Goal: Information Seeking & Learning: Learn about a topic

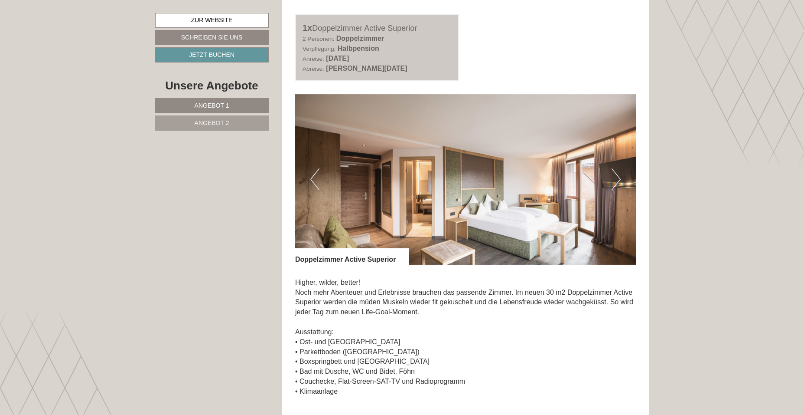
scroll to position [550, 0]
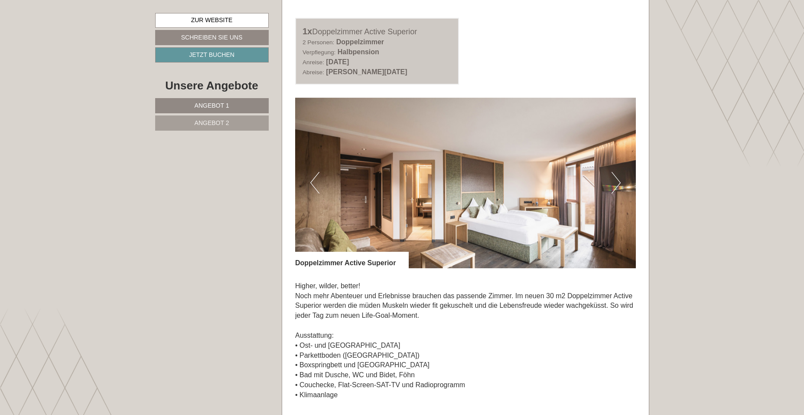
click at [614, 185] on button "Next" at bounding box center [616, 183] width 9 height 22
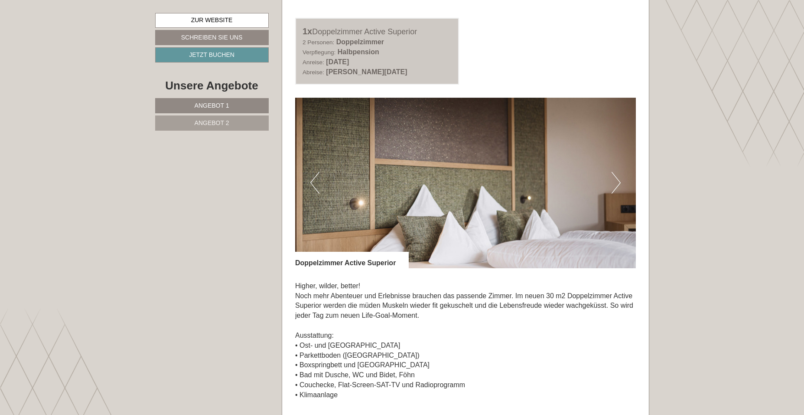
click at [614, 185] on button "Next" at bounding box center [616, 183] width 9 height 22
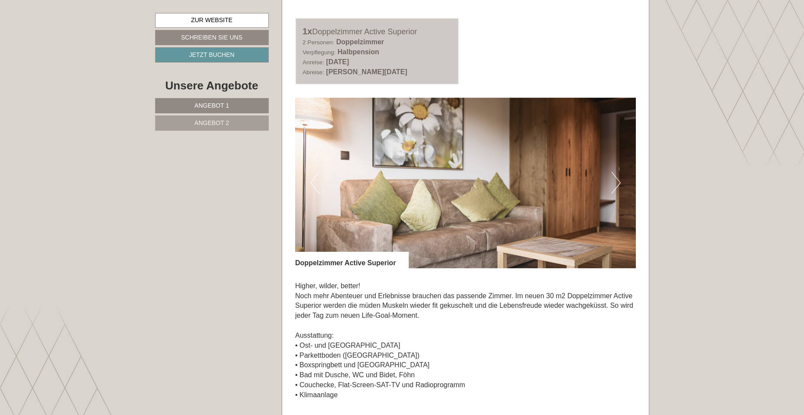
click at [614, 185] on button "Next" at bounding box center [616, 183] width 9 height 22
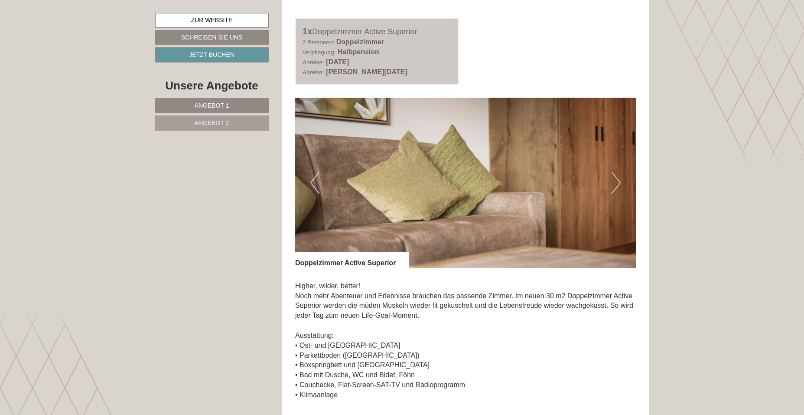
click at [614, 185] on button "Next" at bounding box center [616, 183] width 9 height 22
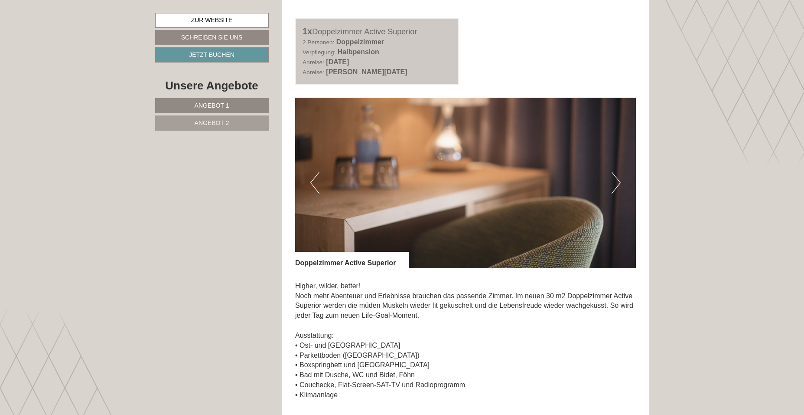
click at [614, 185] on button "Next" at bounding box center [616, 183] width 9 height 22
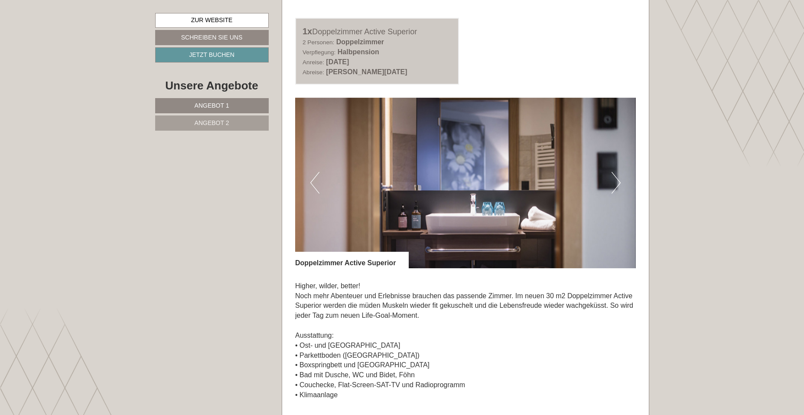
click at [614, 185] on button "Next" at bounding box center [616, 183] width 9 height 22
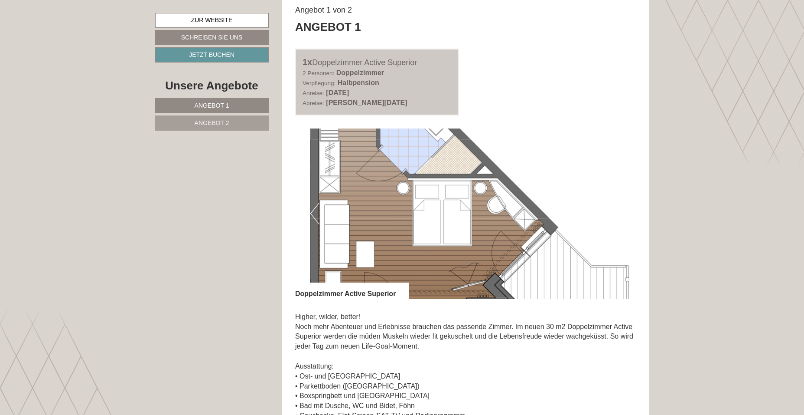
scroll to position [506, 0]
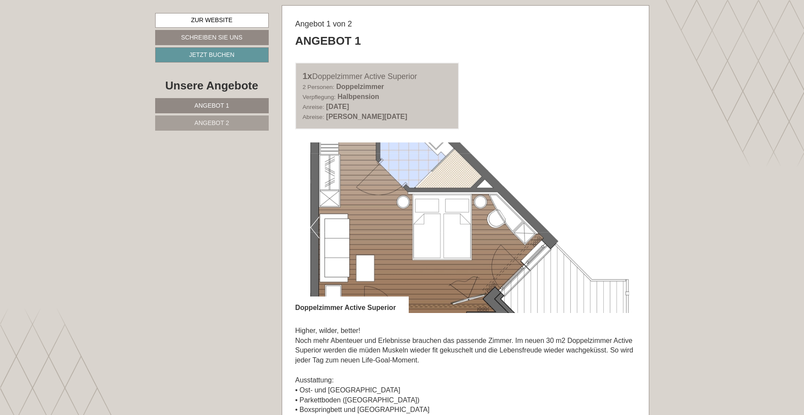
click at [316, 232] on button "Previous" at bounding box center [314, 227] width 9 height 22
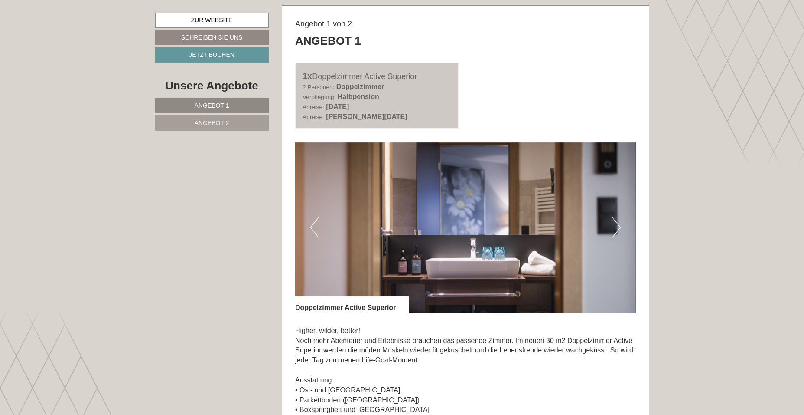
click at [316, 232] on button "Previous" at bounding box center [314, 227] width 9 height 22
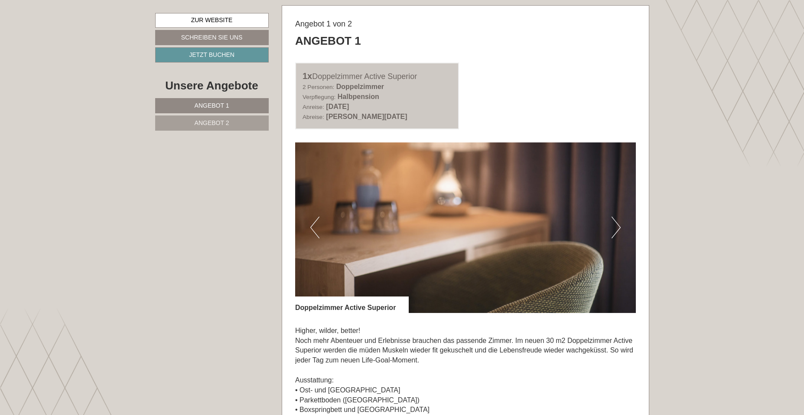
click at [316, 232] on button "Previous" at bounding box center [314, 227] width 9 height 22
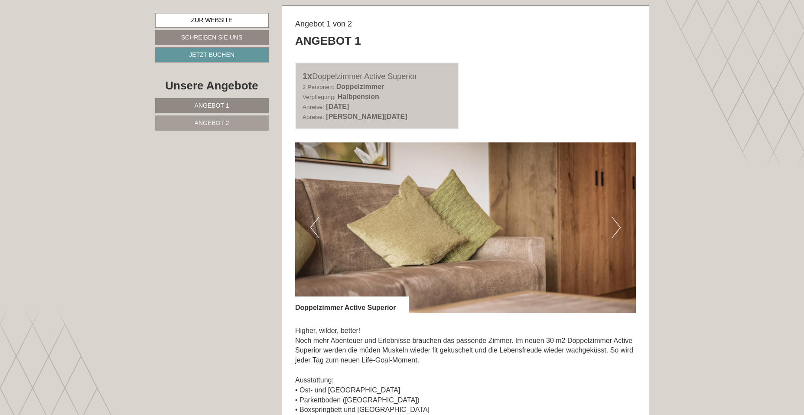
click at [316, 232] on button "Previous" at bounding box center [314, 227] width 9 height 22
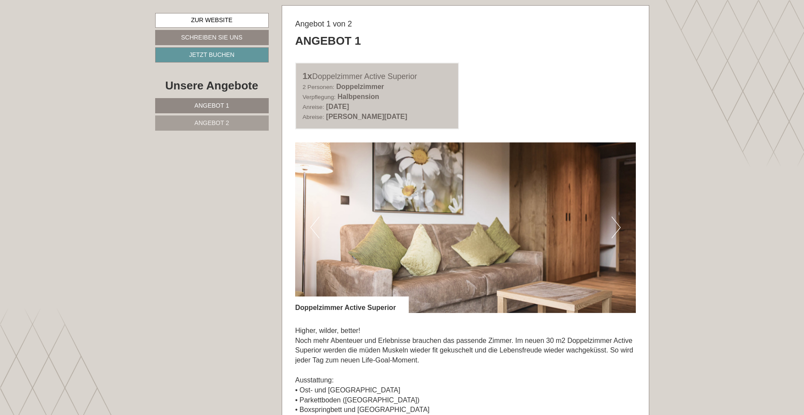
click at [316, 232] on button "Previous" at bounding box center [314, 227] width 9 height 22
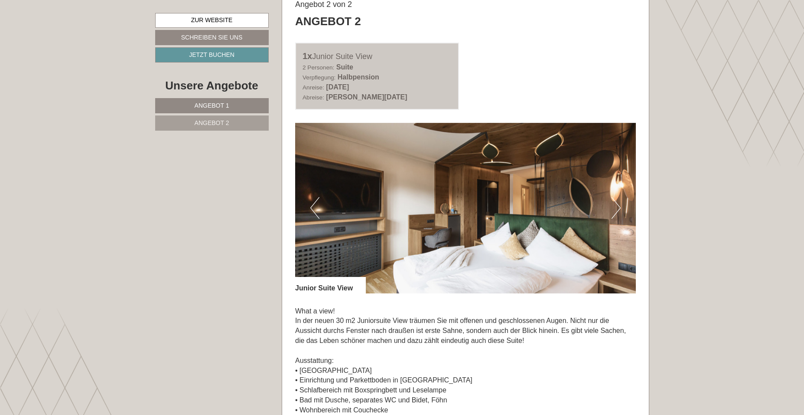
scroll to position [1146, 0]
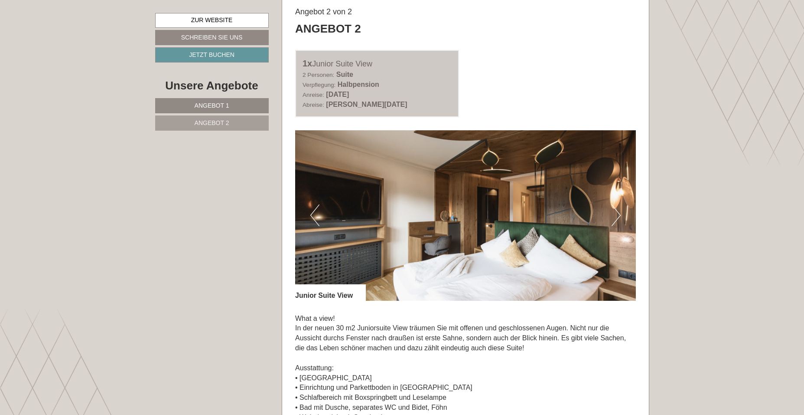
click at [612, 216] on button "Next" at bounding box center [616, 215] width 9 height 22
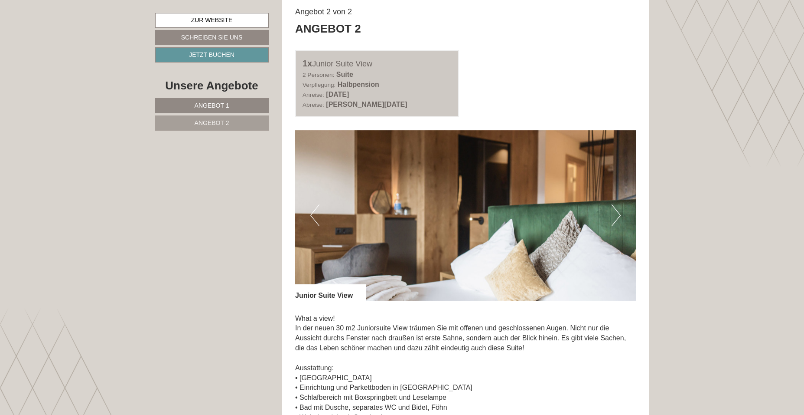
click at [612, 216] on button "Next" at bounding box center [616, 215] width 9 height 22
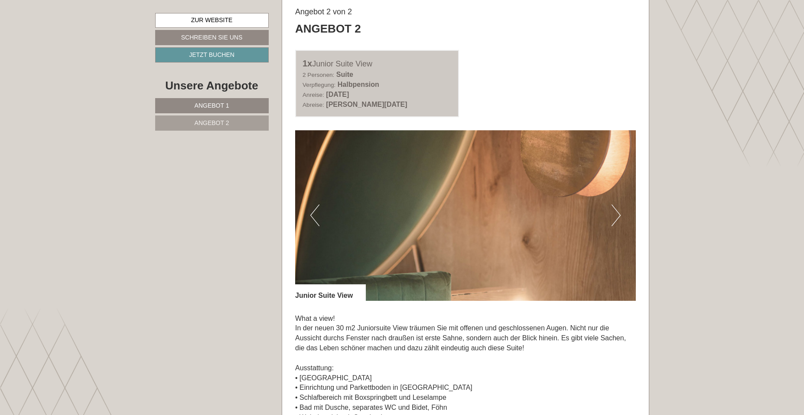
click at [612, 216] on button "Next" at bounding box center [616, 215] width 9 height 22
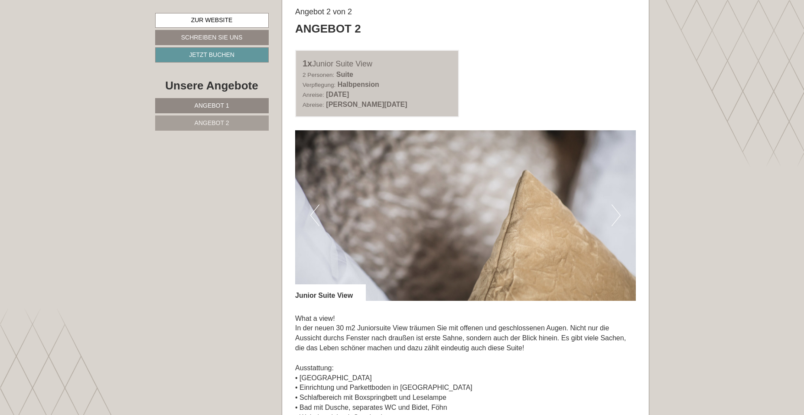
click at [612, 216] on button "Next" at bounding box center [616, 215] width 9 height 22
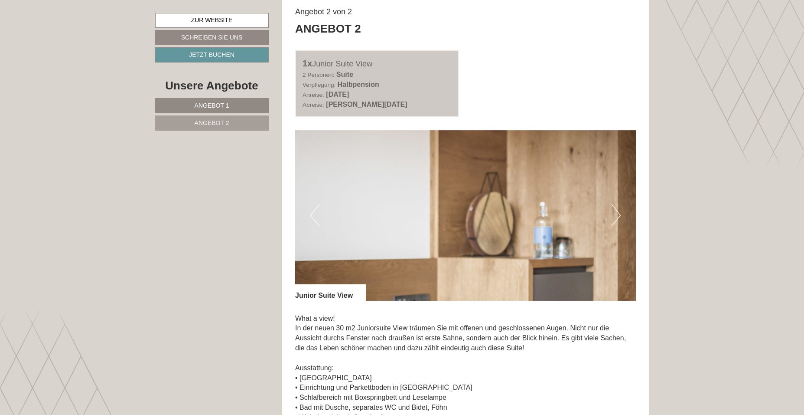
click at [612, 216] on button "Next" at bounding box center [616, 215] width 9 height 22
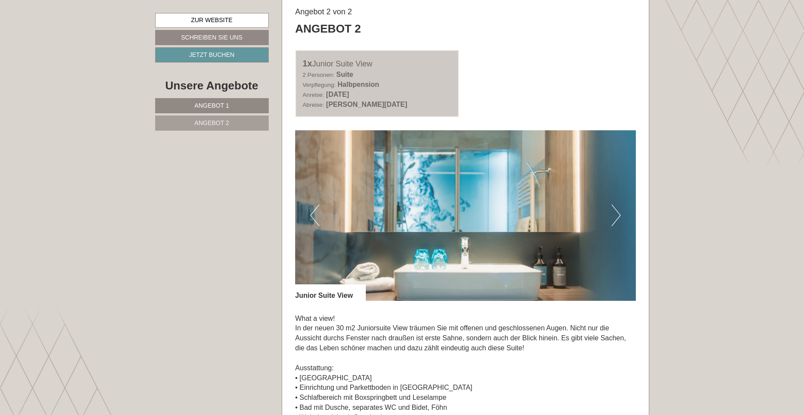
click at [612, 216] on button "Next" at bounding box center [616, 215] width 9 height 22
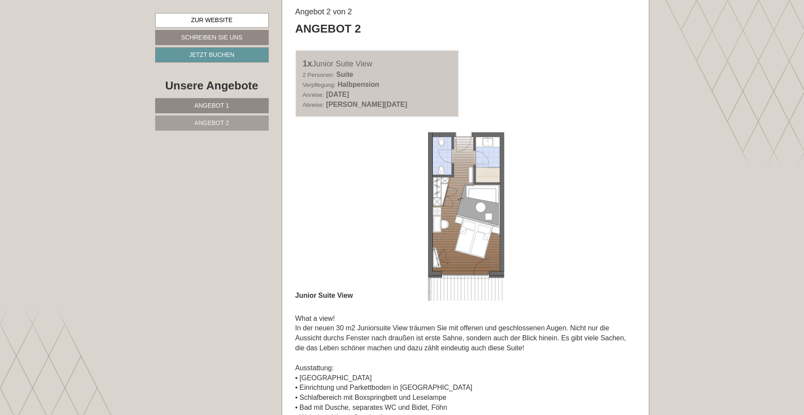
click at [318, 199] on img at bounding box center [465, 215] width 341 height 170
click at [317, 202] on img at bounding box center [465, 215] width 341 height 170
drag, startPoint x: 487, startPoint y: 217, endPoint x: 578, endPoint y: 202, distance: 91.5
click at [578, 202] on img at bounding box center [465, 215] width 341 height 170
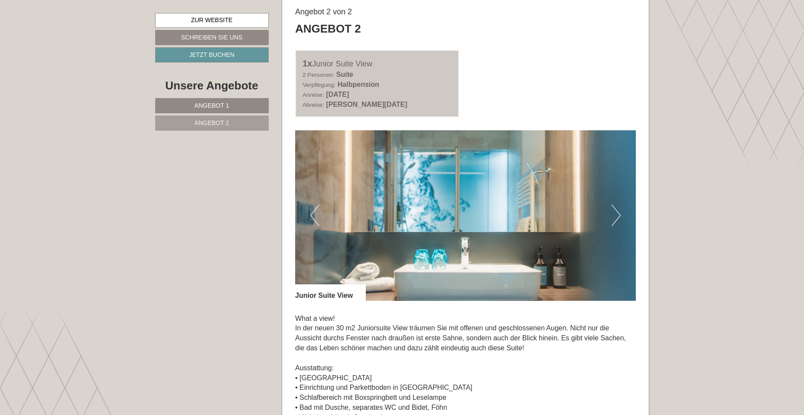
click at [371, 196] on img at bounding box center [465, 215] width 341 height 170
click at [319, 206] on button "Previous" at bounding box center [314, 215] width 9 height 22
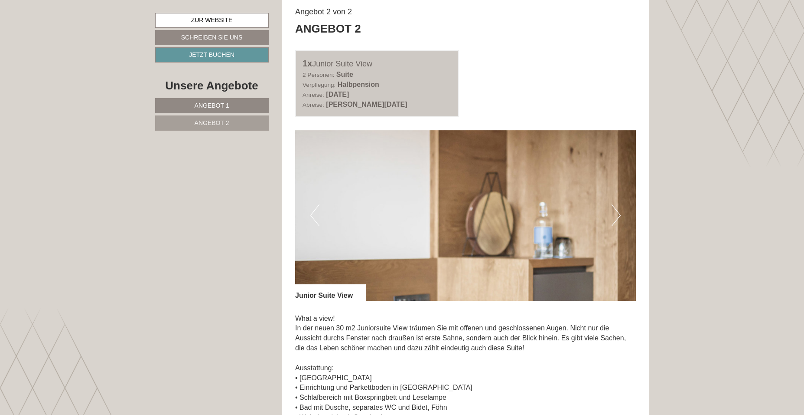
click at [319, 206] on button "Previous" at bounding box center [314, 215] width 9 height 22
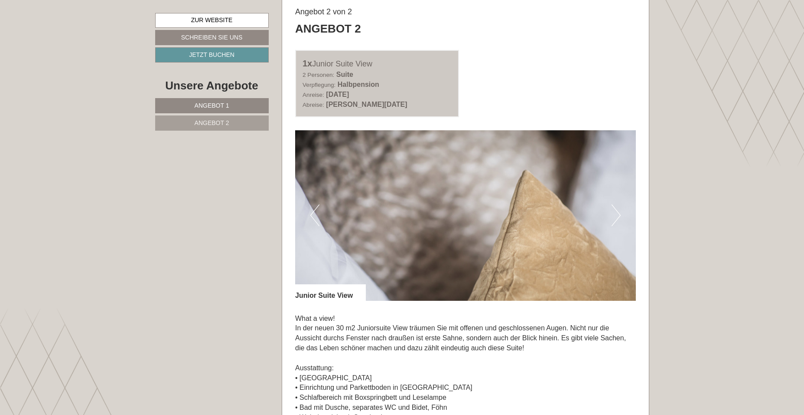
click at [319, 206] on button "Previous" at bounding box center [314, 215] width 9 height 22
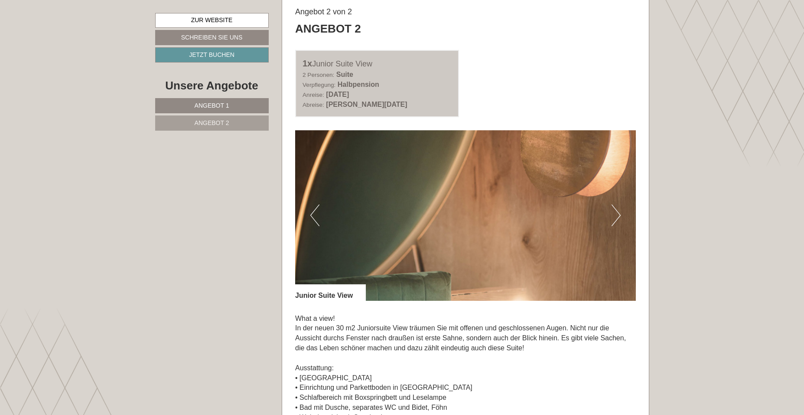
click at [319, 206] on button "Previous" at bounding box center [314, 215] width 9 height 22
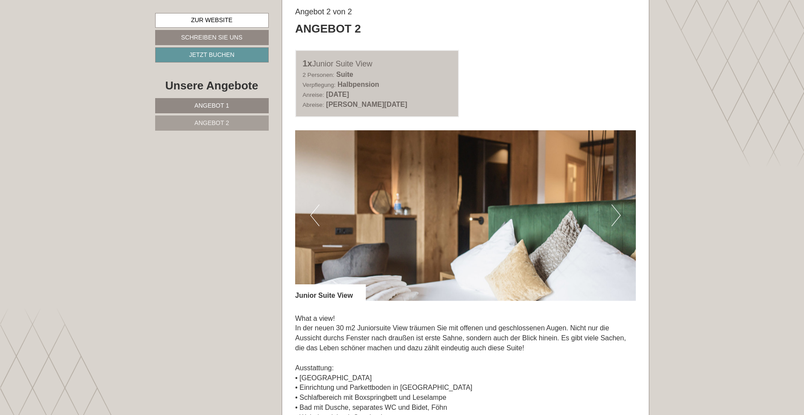
click at [319, 206] on button "Previous" at bounding box center [314, 215] width 9 height 22
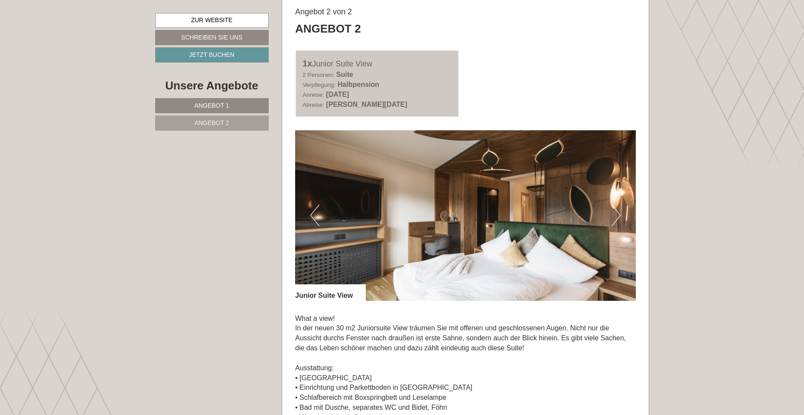
click at [319, 206] on button "Previous" at bounding box center [314, 215] width 9 height 22
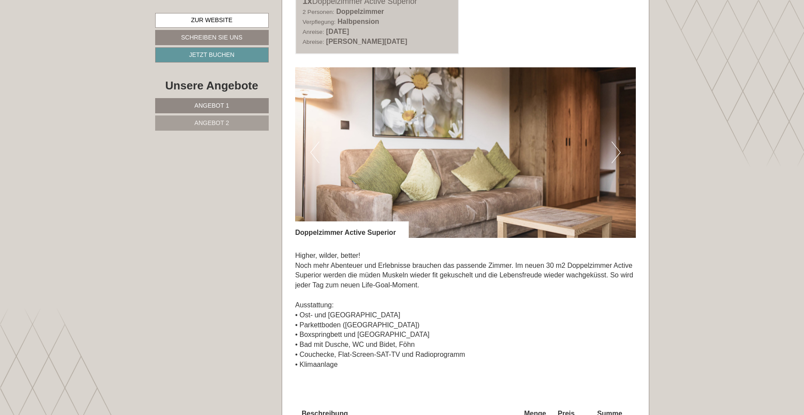
scroll to position [576, 0]
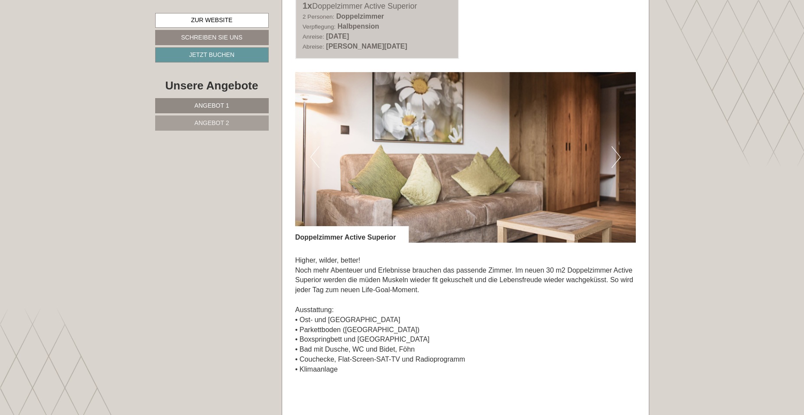
click at [616, 153] on button "Next" at bounding box center [616, 157] width 9 height 22
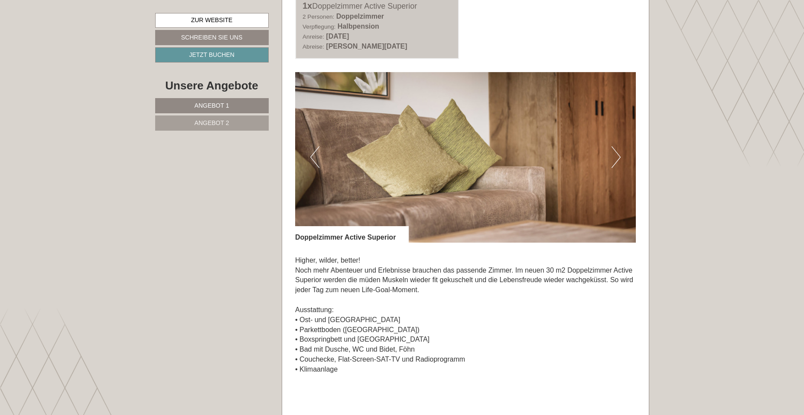
click at [616, 153] on button "Next" at bounding box center [616, 157] width 9 height 22
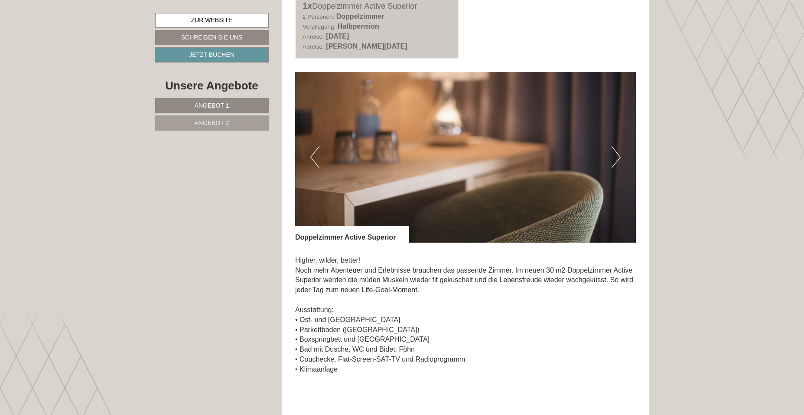
click at [616, 153] on button "Next" at bounding box center [616, 157] width 9 height 22
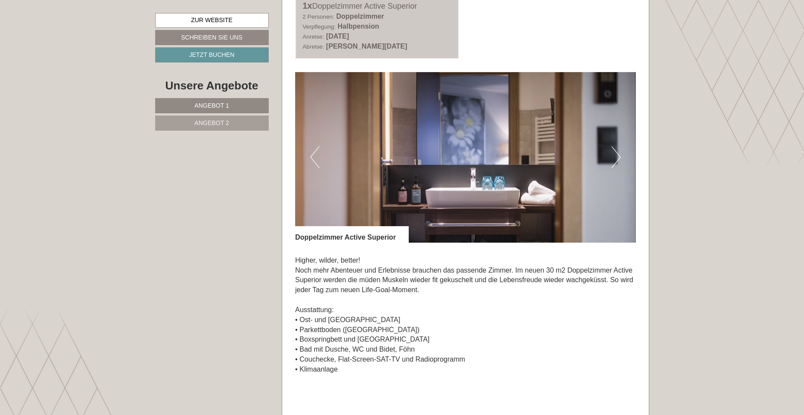
click at [616, 153] on button "Next" at bounding box center [616, 157] width 9 height 22
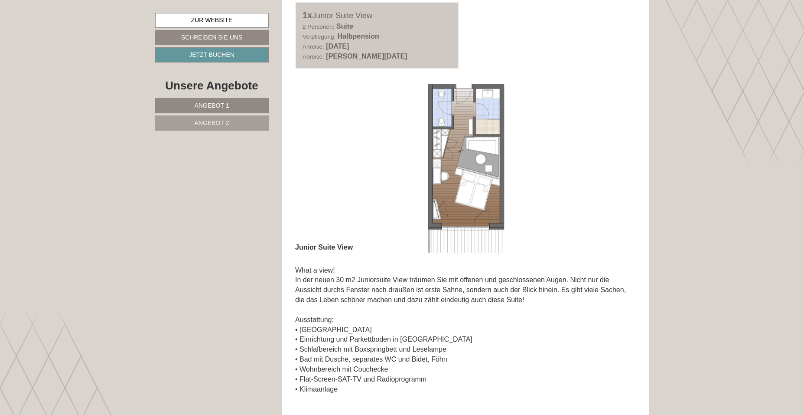
scroll to position [1201, 0]
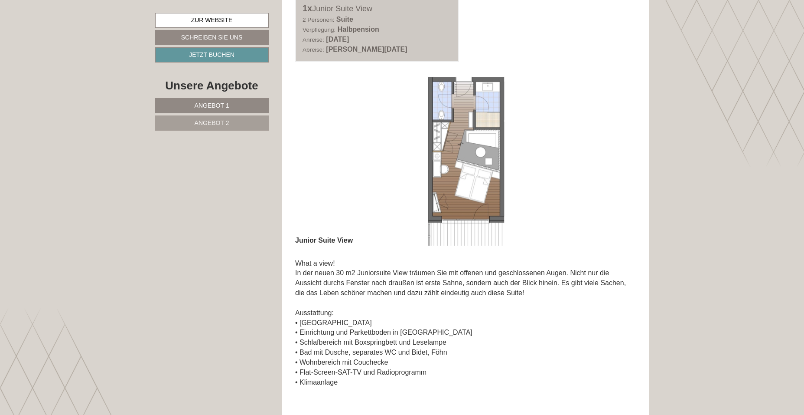
click at [348, 137] on img at bounding box center [465, 160] width 341 height 170
click at [307, 144] on img at bounding box center [465, 160] width 341 height 170
drag, startPoint x: 307, startPoint y: 144, endPoint x: 337, endPoint y: 151, distance: 31.3
click at [337, 151] on img at bounding box center [465, 160] width 341 height 170
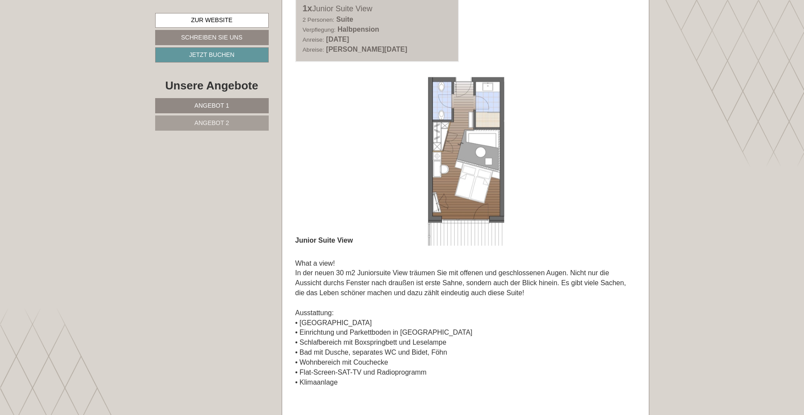
click at [337, 151] on img at bounding box center [465, 160] width 341 height 170
click at [438, 169] on img at bounding box center [465, 160] width 341 height 170
click at [323, 141] on img at bounding box center [465, 160] width 341 height 170
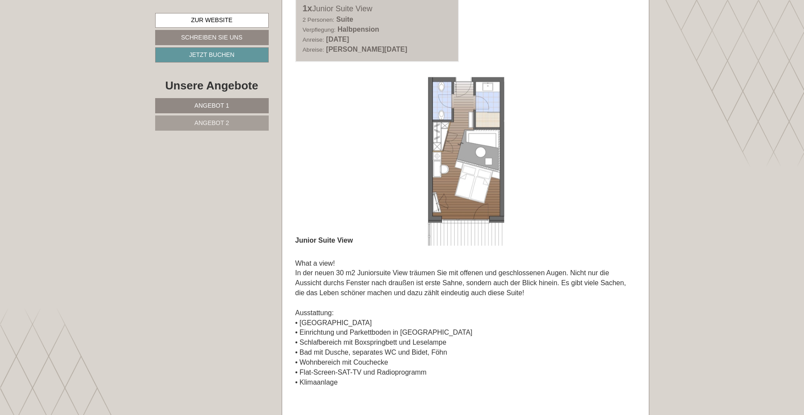
click at [323, 141] on img at bounding box center [465, 160] width 341 height 170
click at [329, 144] on img at bounding box center [465, 160] width 341 height 170
click at [287, 140] on div "Angebot 2 von 2 Angebot 2 1x Junior Suite View 2 Personen: Suite Verpflegung: H…" at bounding box center [465, 250] width 367 height 624
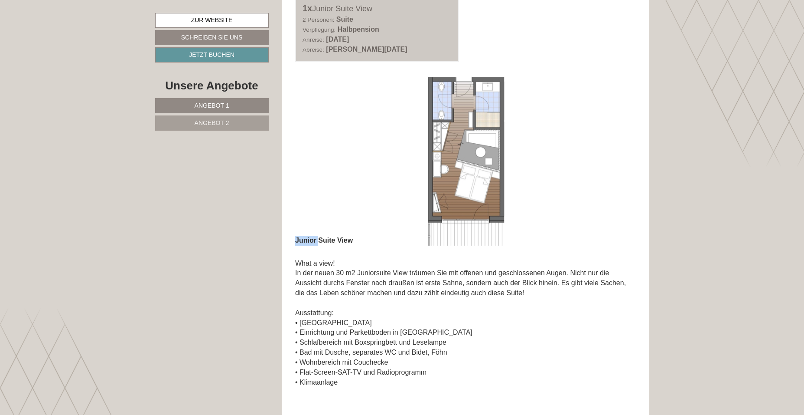
click at [287, 140] on div "Angebot 2 von 2 Angebot 2 1x Junior Suite View 2 Personen: Suite Verpflegung: H…" at bounding box center [465, 250] width 367 height 624
click at [326, 152] on img at bounding box center [465, 160] width 341 height 170
drag, startPoint x: 326, startPoint y: 152, endPoint x: 377, endPoint y: 155, distance: 51.7
click at [377, 155] on img at bounding box center [465, 160] width 341 height 170
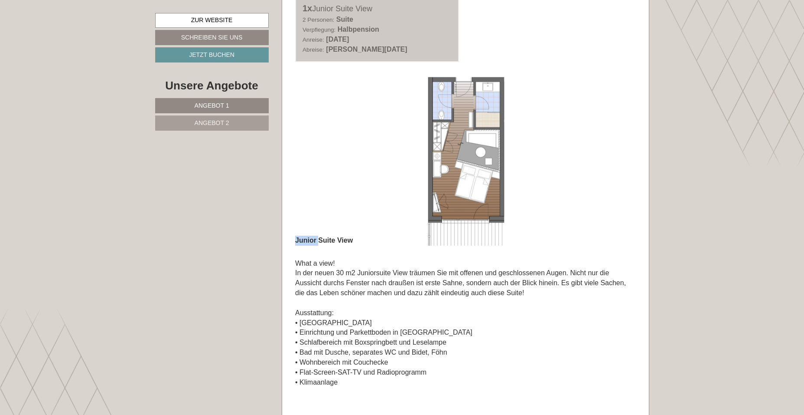
click at [377, 155] on img at bounding box center [465, 160] width 341 height 170
drag, startPoint x: 377, startPoint y: 155, endPoint x: 498, endPoint y: 180, distance: 123.1
click at [498, 180] on img at bounding box center [465, 160] width 341 height 170
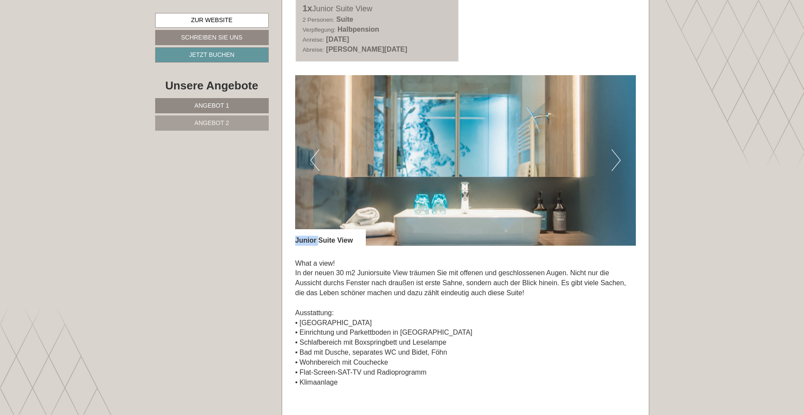
click at [498, 180] on img at bounding box center [465, 160] width 341 height 170
click at [309, 160] on img at bounding box center [465, 160] width 341 height 170
click at [310, 160] on img at bounding box center [465, 160] width 341 height 170
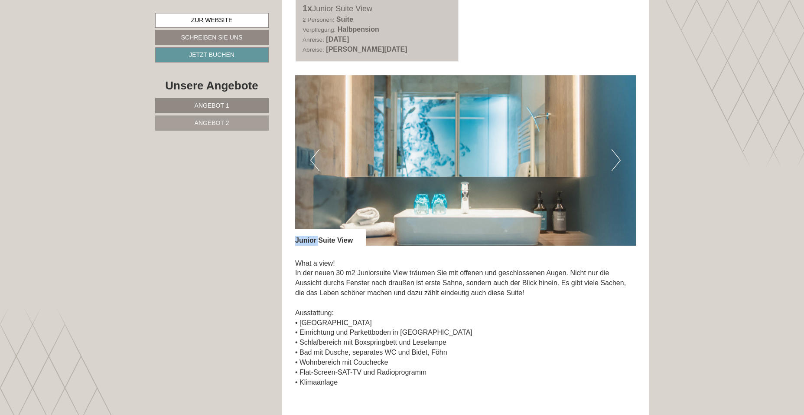
click at [312, 160] on button "Previous" at bounding box center [314, 160] width 9 height 22
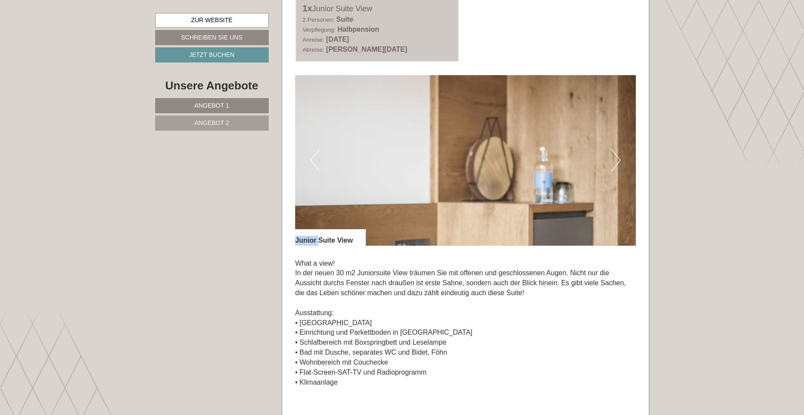
click at [312, 160] on button "Previous" at bounding box center [314, 160] width 9 height 22
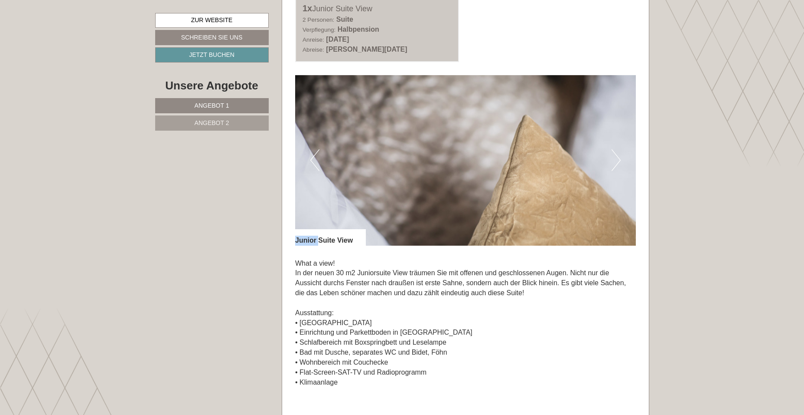
click at [312, 160] on button "Previous" at bounding box center [314, 160] width 9 height 22
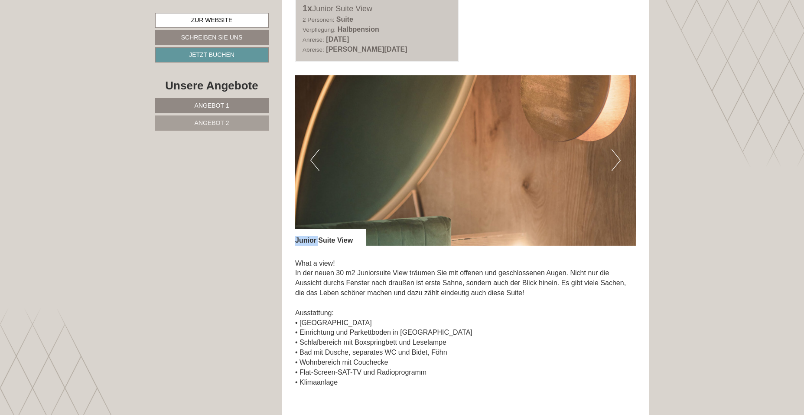
click at [312, 160] on button "Previous" at bounding box center [314, 160] width 9 height 22
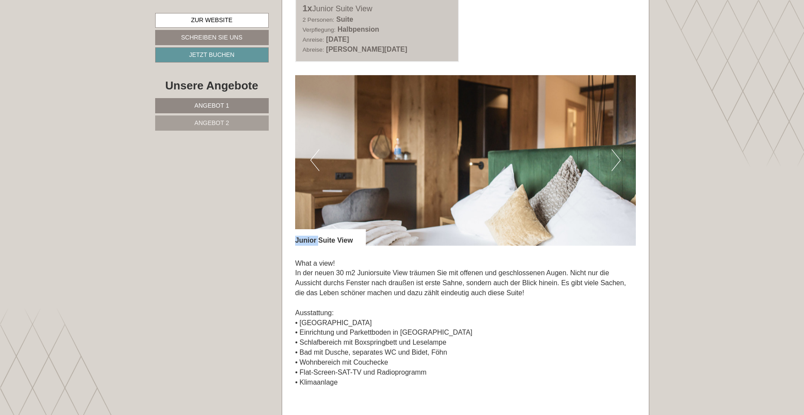
click at [312, 160] on button "Previous" at bounding box center [314, 160] width 9 height 22
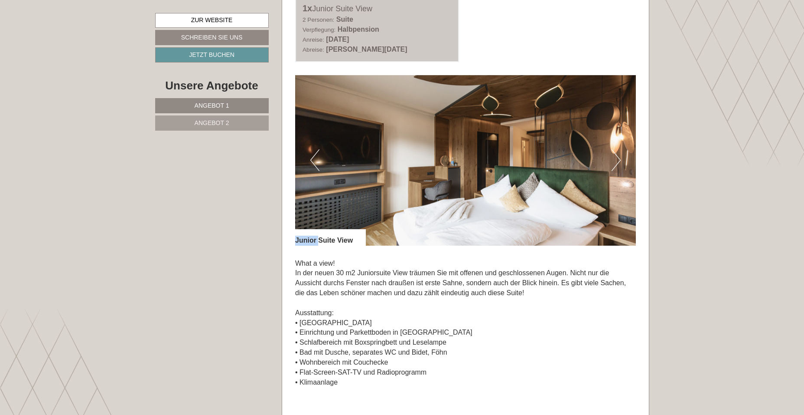
click at [312, 160] on button "Previous" at bounding box center [314, 160] width 9 height 22
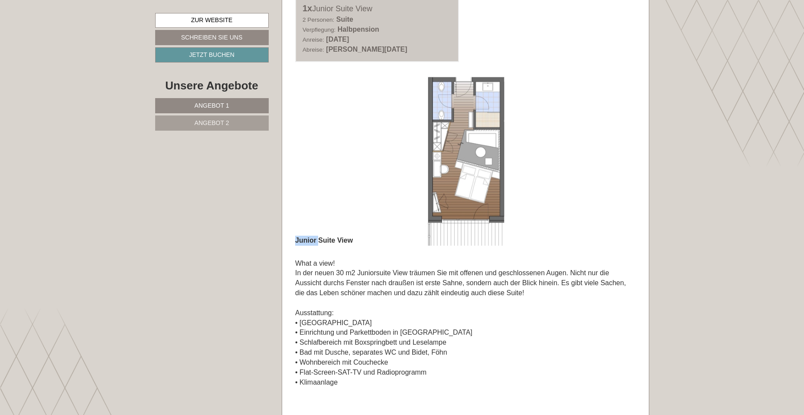
click at [609, 167] on img at bounding box center [465, 160] width 341 height 170
click at [615, 163] on button "Next" at bounding box center [616, 160] width 9 height 22
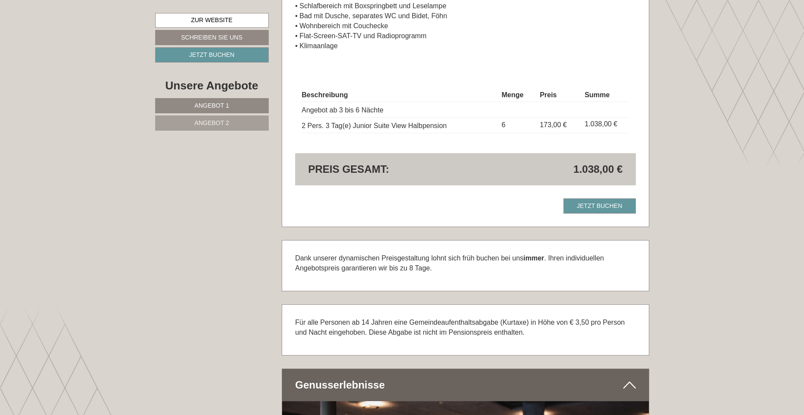
scroll to position [1539, 0]
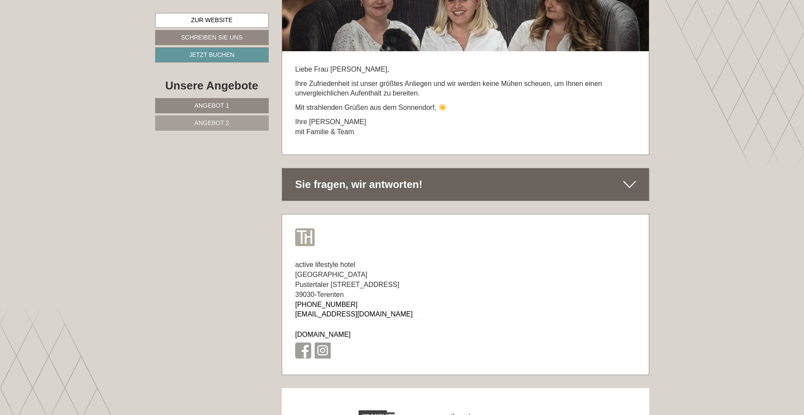
scroll to position [4672, 0]
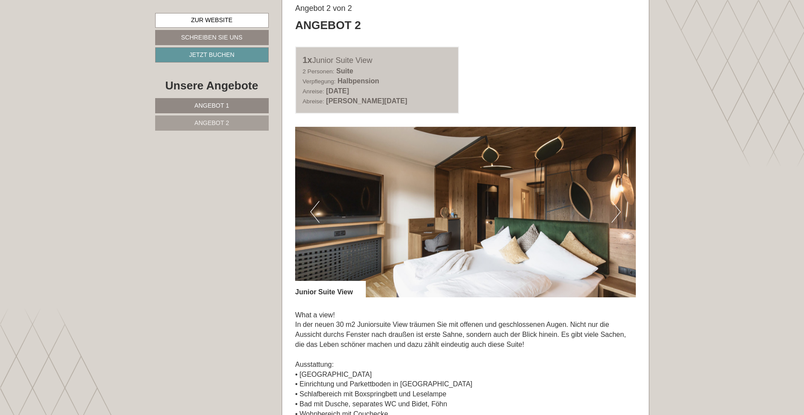
scroll to position [1154, 0]
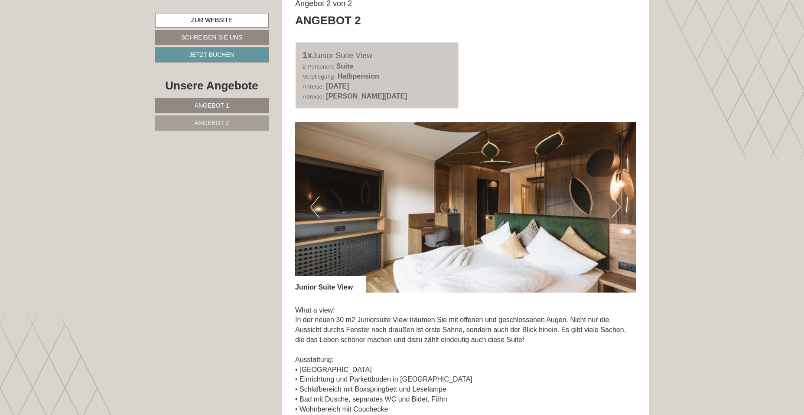
click at [614, 214] on button "Next" at bounding box center [616, 207] width 9 height 22
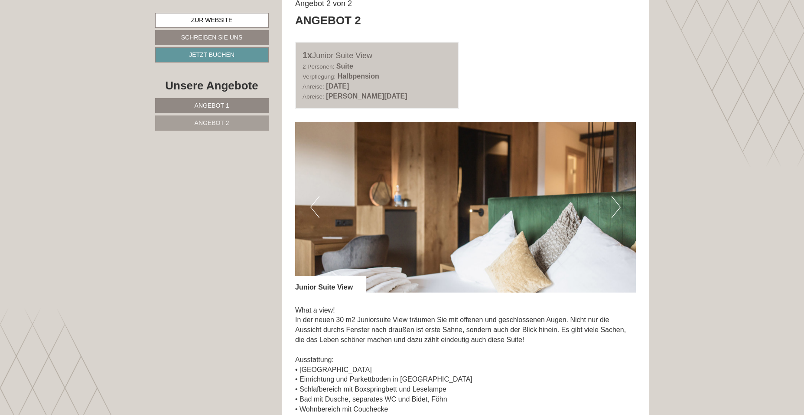
click at [308, 219] on img at bounding box center [465, 207] width 341 height 170
click at [313, 212] on button "Previous" at bounding box center [314, 207] width 9 height 22
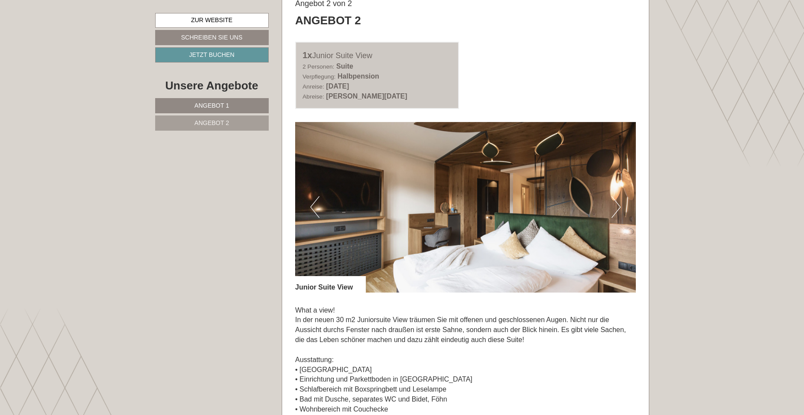
click at [639, 225] on div "Angebot 2 von 2 Angebot 2 1x Junior Suite View 2 Personen: Suite Verpflegung: H…" at bounding box center [465, 297] width 367 height 624
click at [617, 215] on button "Next" at bounding box center [616, 207] width 9 height 22
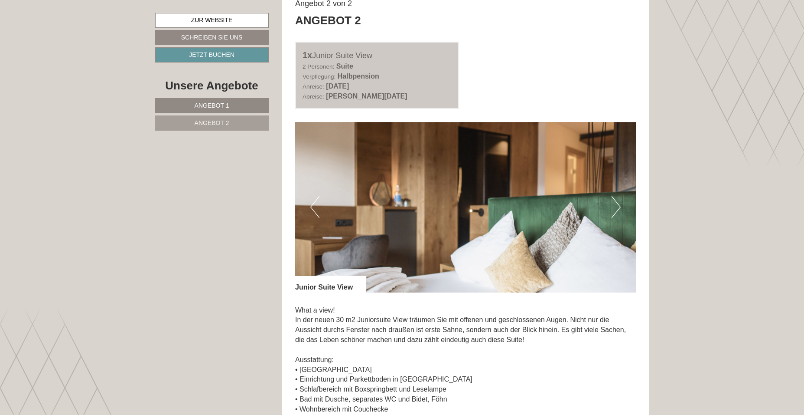
click at [617, 215] on button "Next" at bounding box center [616, 207] width 9 height 22
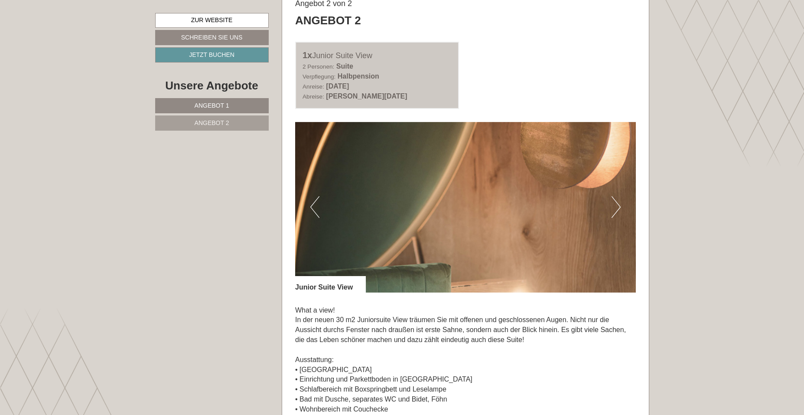
click at [617, 215] on button "Next" at bounding box center [616, 207] width 9 height 22
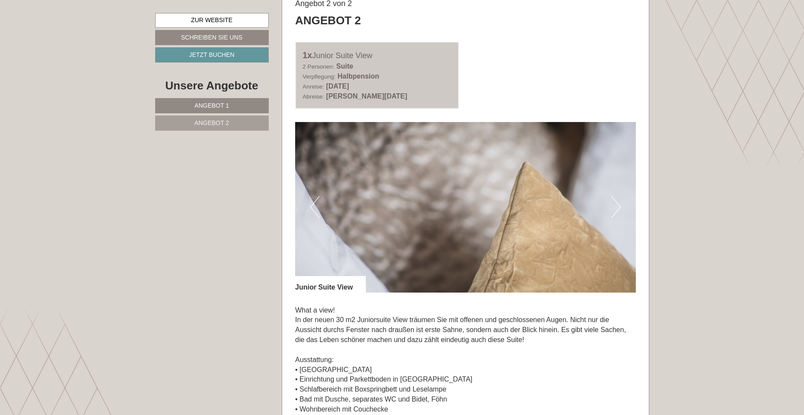
click at [617, 215] on button "Next" at bounding box center [616, 207] width 9 height 22
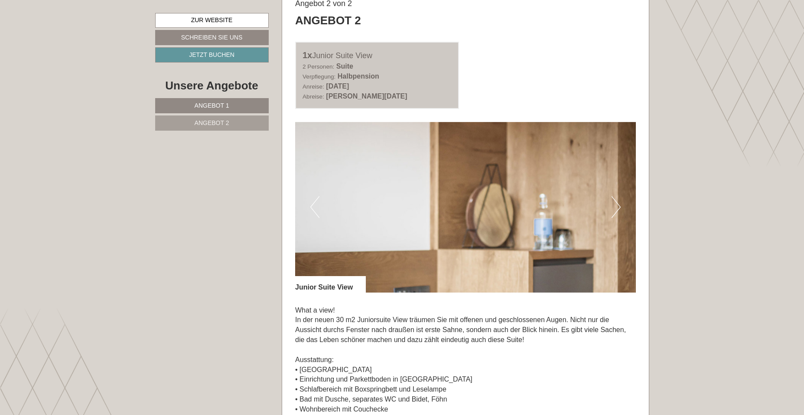
click at [617, 215] on button "Next" at bounding box center [616, 207] width 9 height 22
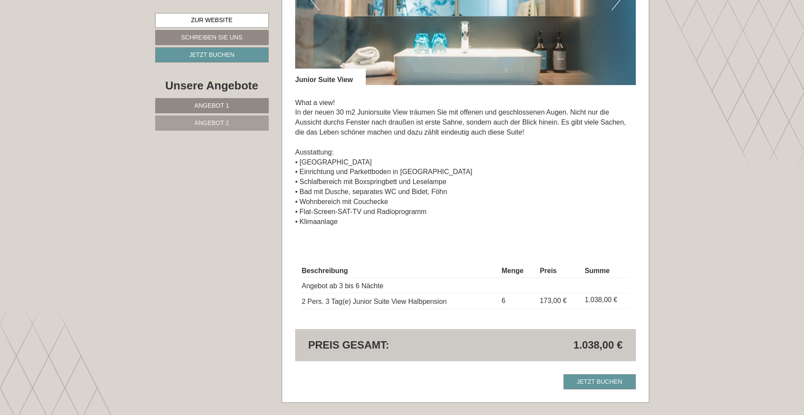
scroll to position [1362, 0]
